Goal: Navigation & Orientation: Find specific page/section

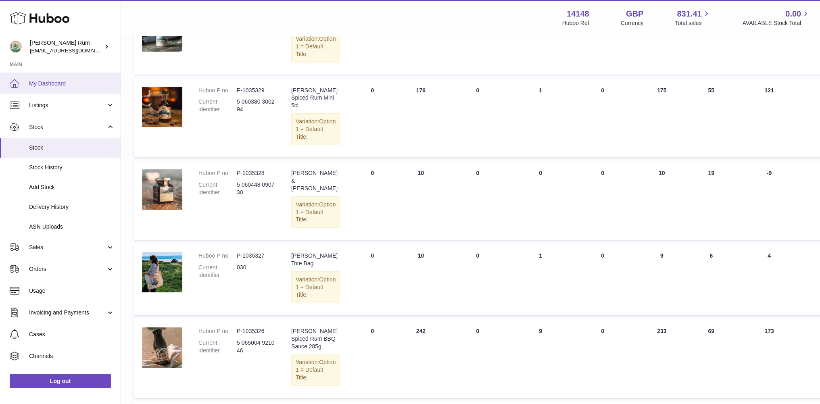
click at [42, 86] on span "My Dashboard" at bounding box center [72, 84] width 86 height 8
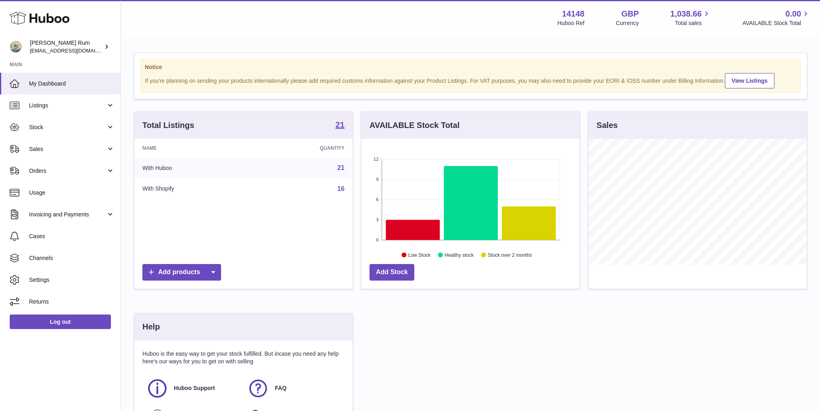
scroll to position [126, 218]
click at [44, 130] on span "Stock" at bounding box center [67, 127] width 77 height 8
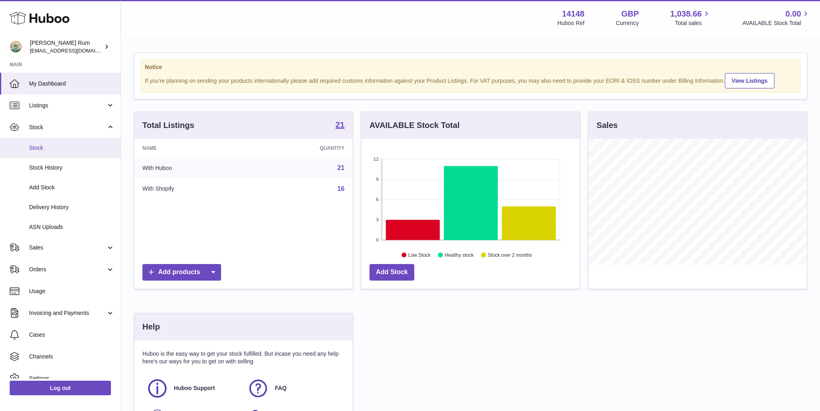
click at [38, 152] on link "Stock" at bounding box center [60, 148] width 121 height 20
